Goal: Information Seeking & Learning: Learn about a topic

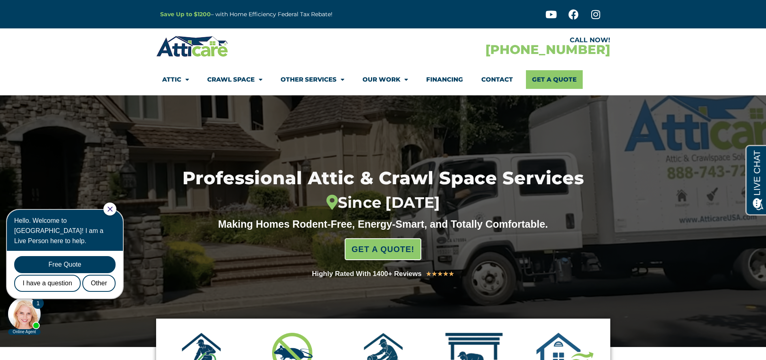
drag, startPoint x: 345, startPoint y: 17, endPoint x: 150, endPoint y: 9, distance: 195.6
click at [150, 9] on section "Save Up to $1200 – with Home Efficiency Federal Tax Rebate! Youtube Facebook In…" at bounding box center [383, 14] width 766 height 28
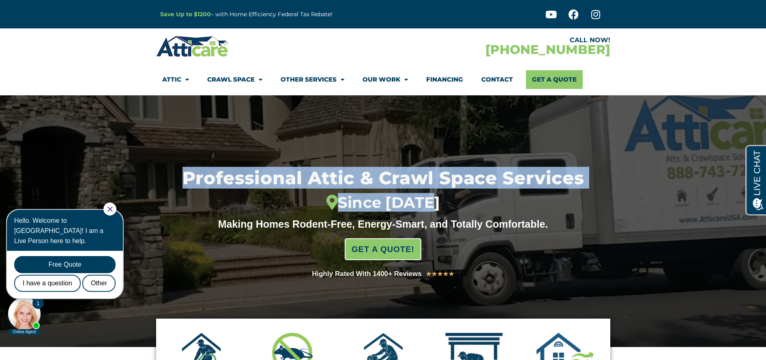
drag, startPoint x: 437, startPoint y: 206, endPoint x: 183, endPoint y: 172, distance: 256.1
click at [183, 172] on h1 "Professional Attic & Crawl Space Services Since [DATE]" at bounding box center [383, 190] width 484 height 43
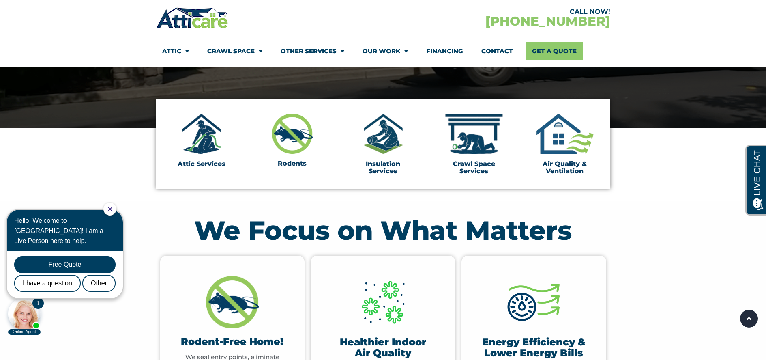
scroll to position [311, 0]
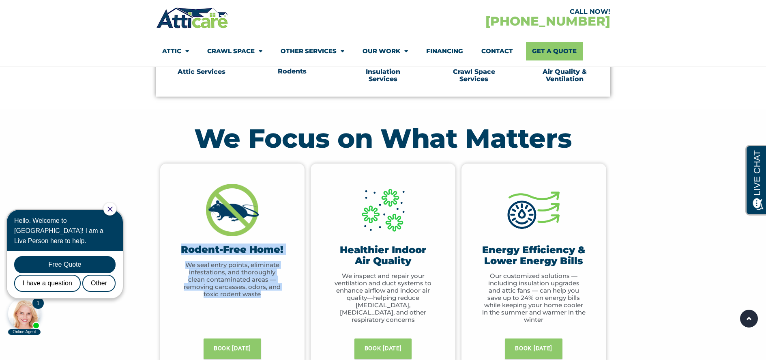
drag, startPoint x: 273, startPoint y: 294, endPoint x: 180, endPoint y: 255, distance: 100.7
click at [180, 255] on div "Rodent-Free Home! We seal entry points, eliminate infestations, and thoroughly …" at bounding box center [232, 270] width 104 height 53
click at [234, 278] on p "We seal entry points, eliminate infestations, and thoroughly clean contaminated…" at bounding box center [232, 279] width 104 height 36
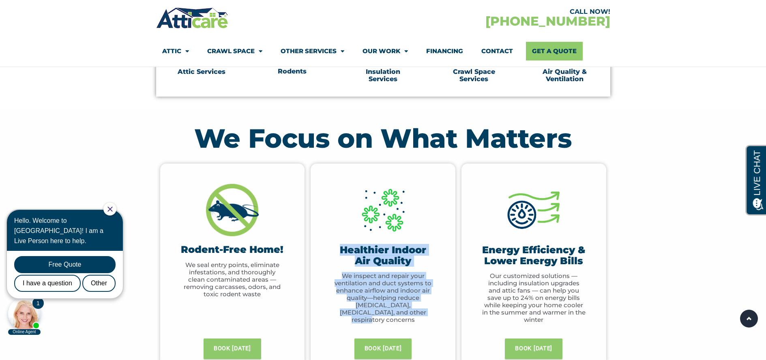
drag, startPoint x: 403, startPoint y: 315, endPoint x: 329, endPoint y: 250, distance: 98.3
click at [329, 250] on div "Healthier Indoor Air Quality We inspect and repair your ventilation and duct sy…" at bounding box center [383, 264] width 145 height 203
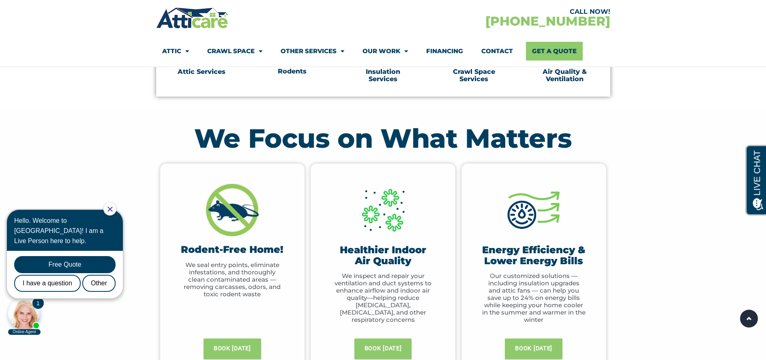
click at [333, 248] on h3 "Healthier Indoor Air Quality" at bounding box center [383, 254] width 104 height 21
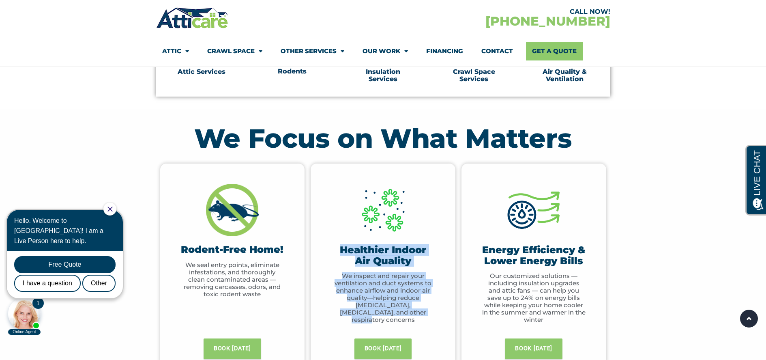
drag, startPoint x: 332, startPoint y: 248, endPoint x: 422, endPoint y: 311, distance: 109.6
click at [422, 311] on div "Healthier Indoor Air Quality We inspect and repair your ventilation and duct sy…" at bounding box center [383, 283] width 104 height 79
click at [422, 311] on p "We inspect and repair your ventilation and duct systems to enhance airflow and …" at bounding box center [383, 297] width 104 height 51
drag, startPoint x: 413, startPoint y: 312, endPoint x: 332, endPoint y: 247, distance: 103.8
click at [330, 240] on div "Healthier Indoor Air Quality We inspect and repair your ventilation and duct sy…" at bounding box center [383, 264] width 145 height 203
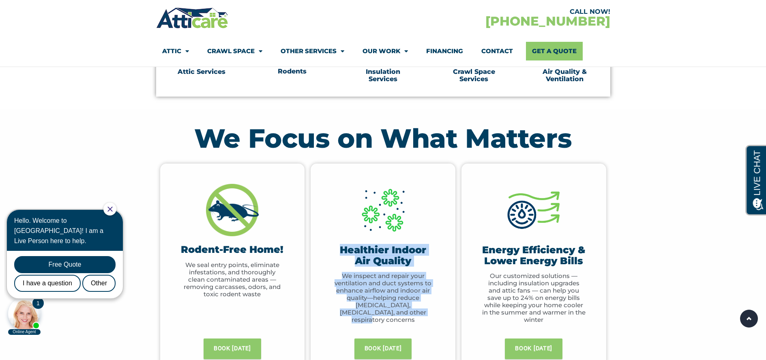
click at [337, 251] on h3 "Healthier Indoor Air Quality" at bounding box center [383, 254] width 104 height 21
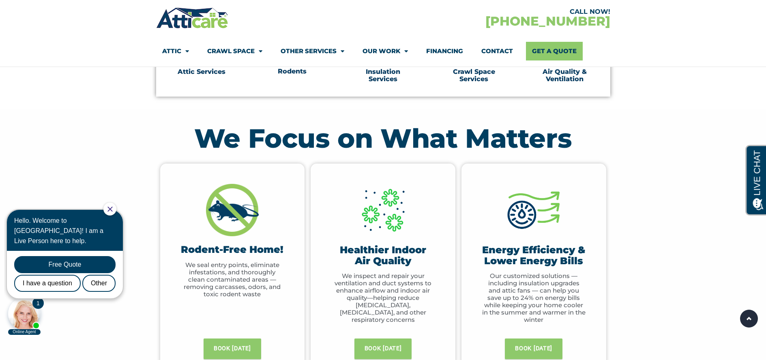
click at [347, 249] on h3 "Healthier Indoor Air Quality" at bounding box center [383, 254] width 104 height 21
click at [103, 306] on body "1 Online Agent Close Hello. Welcome to [GEOGRAPHIC_DATA]! I am a Live Person he…" at bounding box center [69, 269] width 130 height 134
click at [388, 247] on h3 "Healthier Indoor Air Quality" at bounding box center [383, 254] width 104 height 21
click at [365, 250] on h3 "Healthier Indoor Air Quality" at bounding box center [383, 254] width 104 height 21
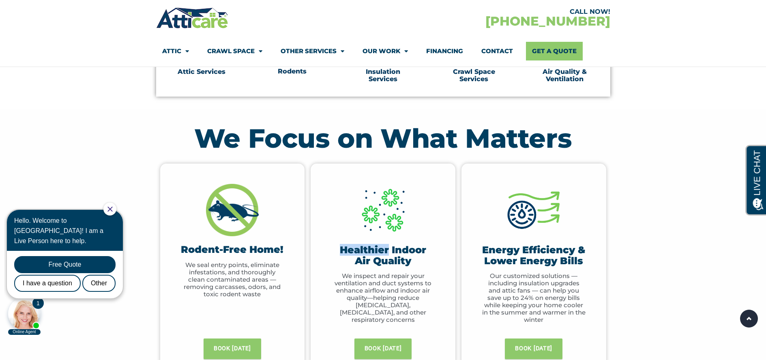
click at [365, 250] on h3 "Healthier Indoor Air Quality" at bounding box center [383, 254] width 104 height 21
click at [366, 251] on h3 "Healthier Indoor Air Quality" at bounding box center [383, 254] width 104 height 21
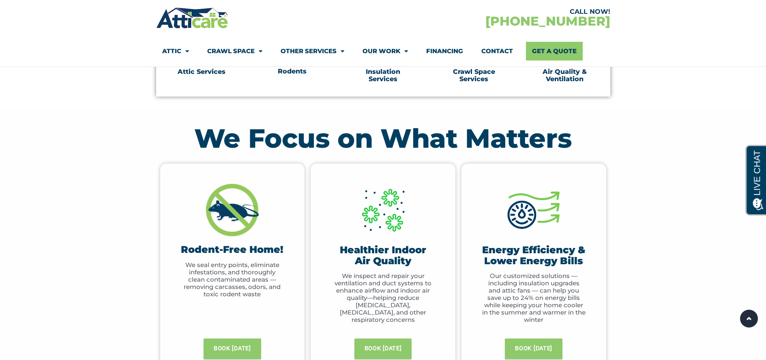
scroll to position [0, 0]
